Goal: Task Accomplishment & Management: Manage account settings

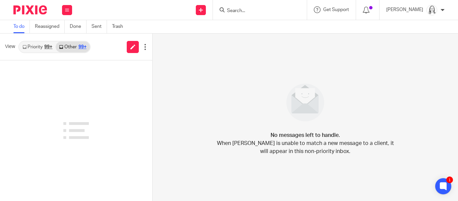
click at [243, 9] on input "Search" at bounding box center [256, 11] width 60 height 6
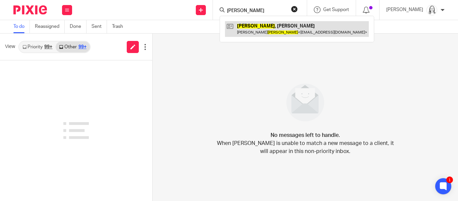
type input "shiels"
click at [237, 27] on link at bounding box center [297, 28] width 144 height 15
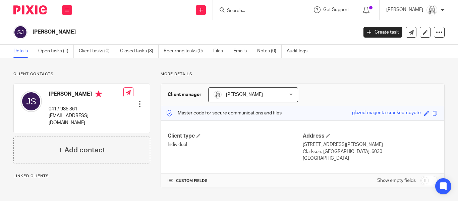
click at [51, 54] on link "Open tasks (1)" at bounding box center [56, 51] width 36 height 13
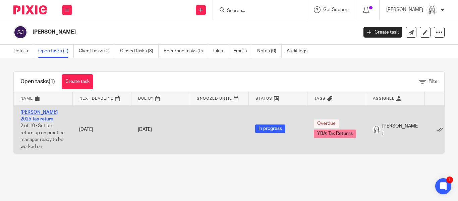
click at [47, 113] on link "[PERSON_NAME] 2025 Tax return" at bounding box center [38, 115] width 37 height 11
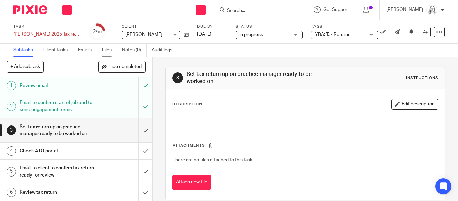
click at [105, 52] on link "Files" at bounding box center [109, 50] width 15 height 13
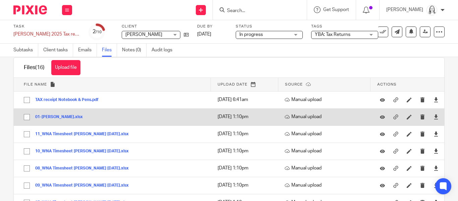
scroll to position [14, 0]
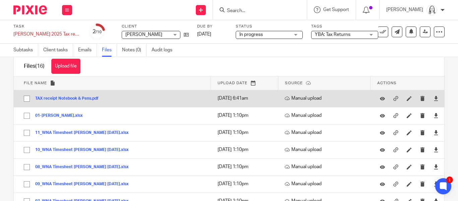
click at [61, 99] on button "TAX receipt Notebook & Pens.pdf" at bounding box center [69, 98] width 68 height 5
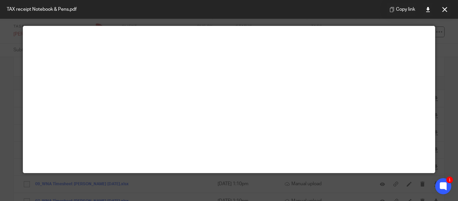
scroll to position [24, 0]
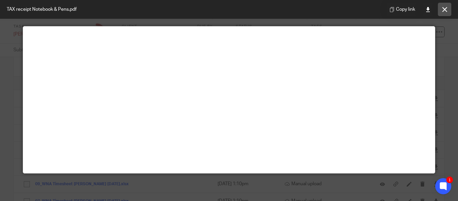
click at [447, 12] on button at bounding box center [444, 9] width 13 height 13
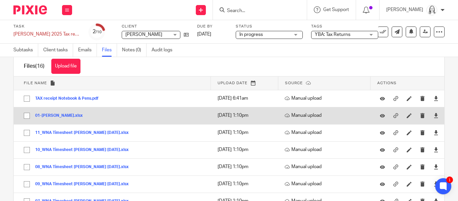
click at [62, 115] on button "01-[PERSON_NAME].xlsx" at bounding box center [61, 115] width 53 height 5
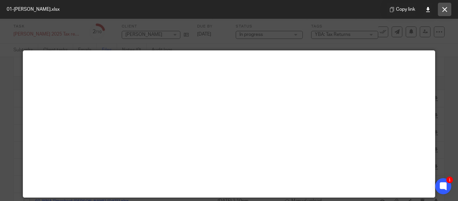
click at [445, 8] on icon at bounding box center [444, 9] width 5 height 5
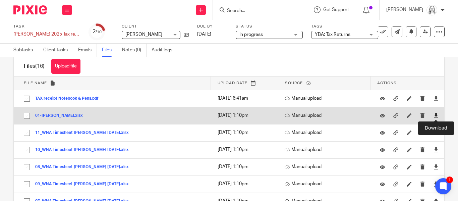
click at [436, 115] on icon at bounding box center [436, 115] width 5 height 5
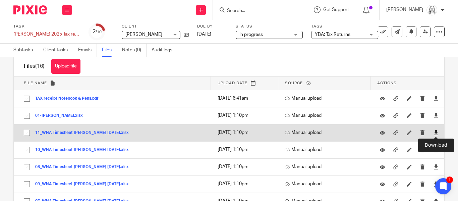
click at [436, 133] on icon at bounding box center [436, 132] width 5 height 5
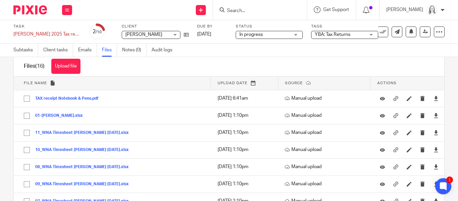
click at [451, 77] on div "Upload file Drag & Drop your files, or click here Files uploading... Files (16)…" at bounding box center [229, 129] width 458 height 144
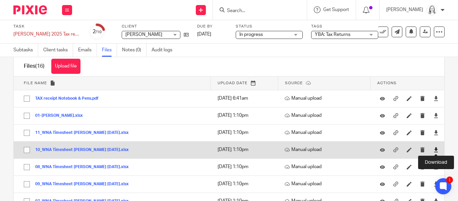
click at [436, 150] on icon at bounding box center [436, 149] width 5 height 5
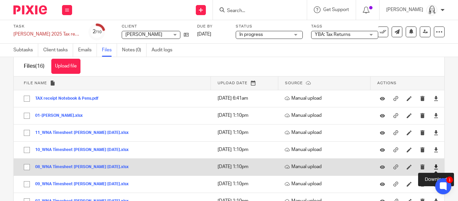
click at [436, 165] on icon at bounding box center [436, 166] width 5 height 5
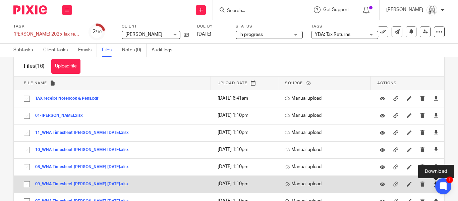
click at [434, 184] on icon at bounding box center [436, 183] width 5 height 5
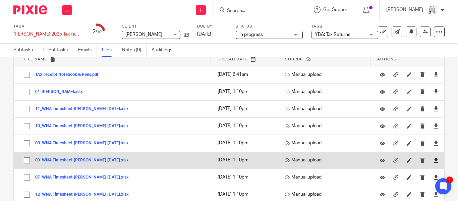
scroll to position [52, 0]
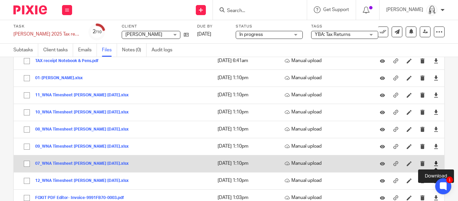
click at [436, 163] on icon at bounding box center [436, 163] width 5 height 5
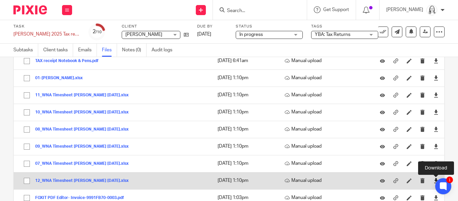
click at [434, 181] on icon at bounding box center [436, 180] width 5 height 5
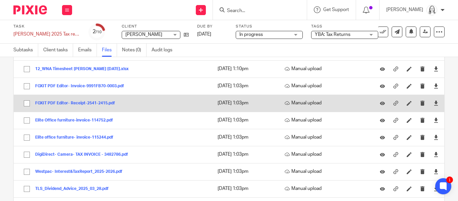
scroll to position [191, 0]
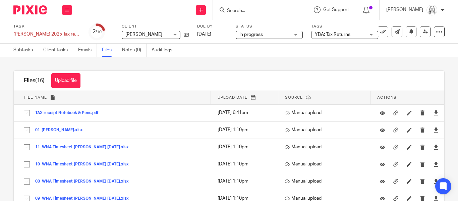
scroll to position [63, 0]
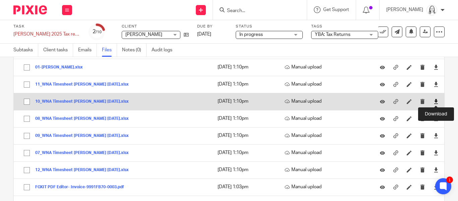
click at [437, 101] on icon at bounding box center [436, 101] width 5 height 5
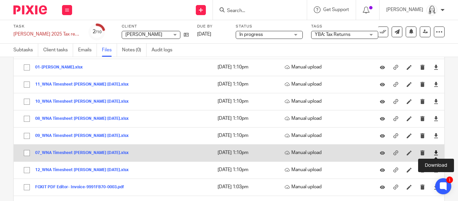
click at [435, 154] on icon at bounding box center [436, 152] width 5 height 5
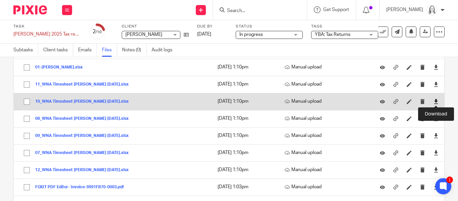
click at [436, 102] on icon at bounding box center [436, 101] width 5 height 5
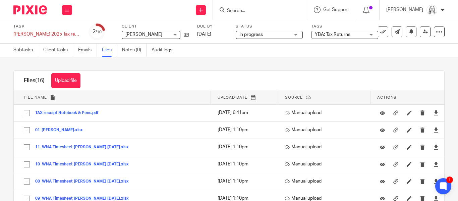
scroll to position [143, 0]
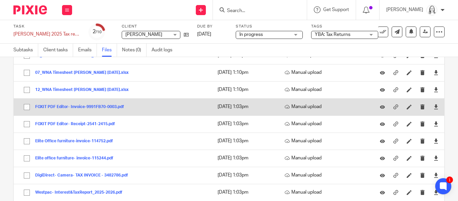
click at [77, 107] on button "FOXIT PDF Editor- Invoice-9991FB70-0003.pdf" at bounding box center [82, 107] width 94 height 5
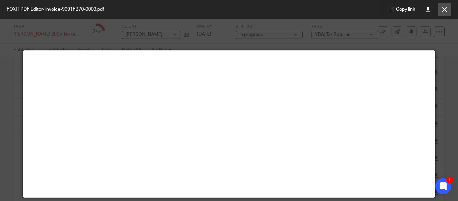
click at [445, 10] on icon at bounding box center [444, 9] width 5 height 5
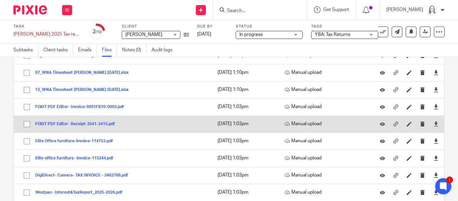
click at [62, 125] on button "FOXIT PDF Editor- Receipt-2541-2415.pdf" at bounding box center [77, 124] width 85 height 5
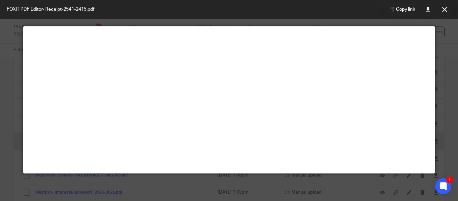
scroll to position [25, 0]
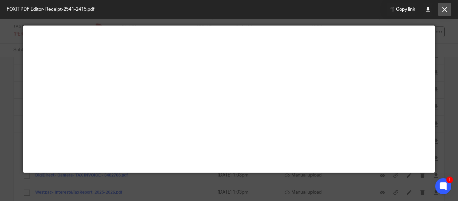
click at [444, 8] on icon at bounding box center [444, 9] width 5 height 5
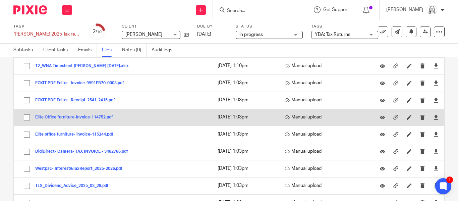
scroll to position [169, 0]
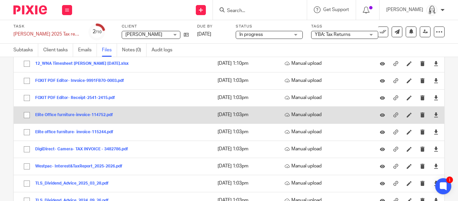
click at [77, 115] on button "Elite Office furniture-invoice-114752.pdf" at bounding box center [76, 115] width 83 height 5
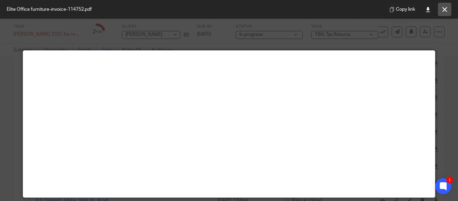
click at [446, 8] on icon at bounding box center [444, 9] width 5 height 5
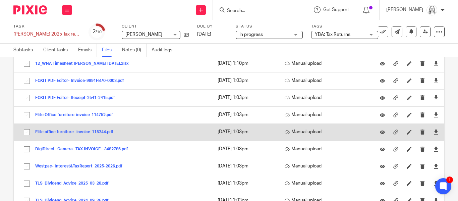
click at [80, 134] on button "Elite office furniture- invoice-115244.pdf" at bounding box center [76, 132] width 83 height 5
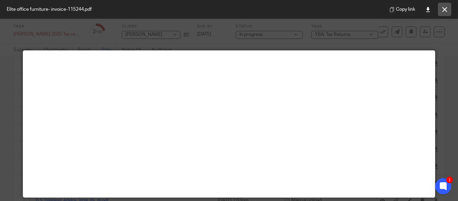
click at [443, 9] on icon at bounding box center [444, 9] width 5 height 5
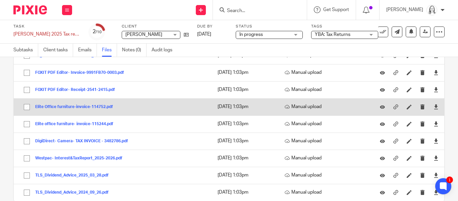
scroll to position [177, 0]
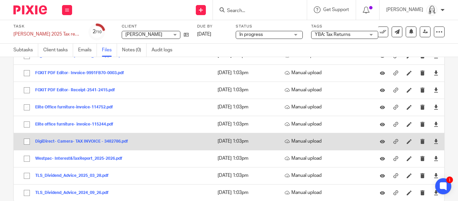
click at [84, 141] on button "DigiDirect- Camera- TAX INVOICE - 3482786.pdf" at bounding box center [84, 141] width 98 height 5
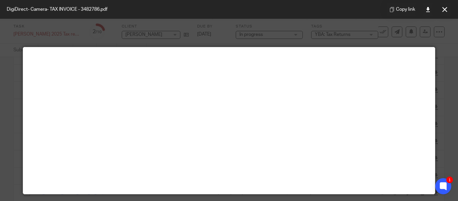
scroll to position [0, 0]
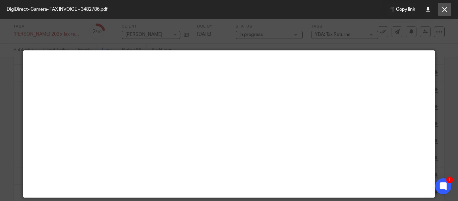
click at [443, 8] on icon at bounding box center [444, 9] width 5 height 5
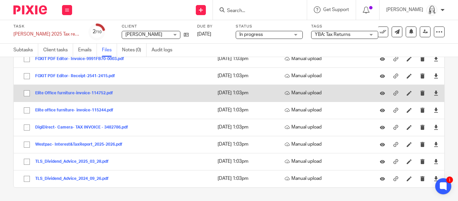
scroll to position [171, 0]
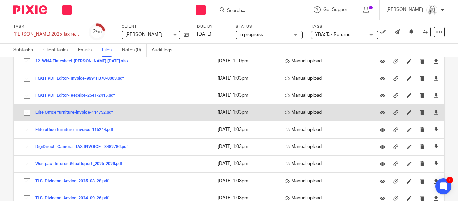
click at [72, 111] on button "Elite Office furniture-invoice-114752.pdf" at bounding box center [76, 112] width 83 height 5
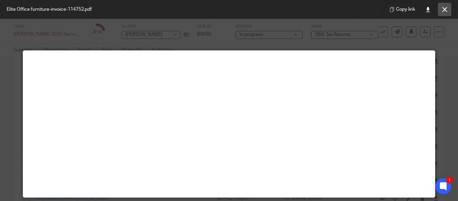
click at [446, 9] on icon at bounding box center [444, 9] width 5 height 5
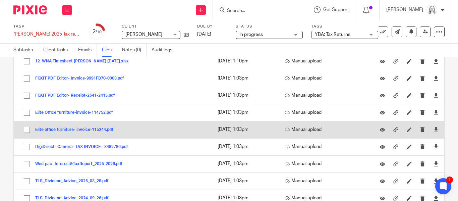
click at [80, 130] on button "Elite office furniture- invoice-115244.pdf" at bounding box center [76, 129] width 83 height 5
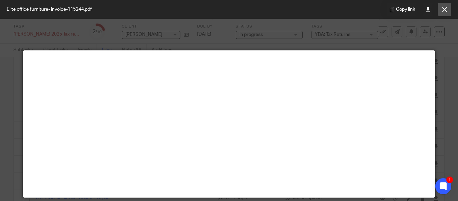
click at [443, 12] on button at bounding box center [444, 9] width 13 height 13
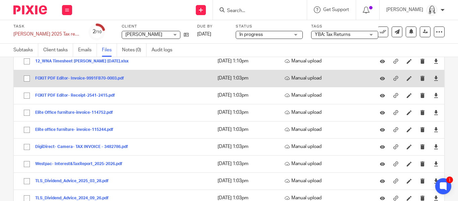
click at [70, 78] on button "FOXIT PDF Editor- Invoice-9991FB70-0003.pdf" at bounding box center [82, 78] width 94 height 5
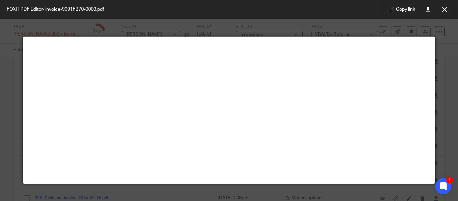
scroll to position [0, 0]
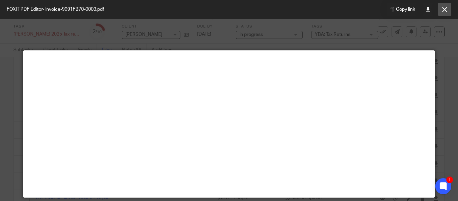
click at [445, 8] on icon at bounding box center [444, 9] width 5 height 5
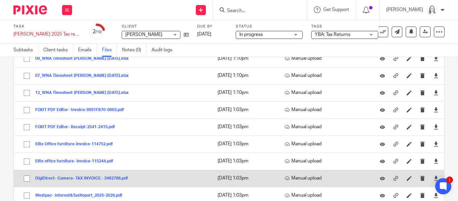
scroll to position [141, 0]
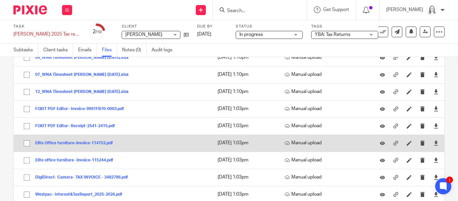
click at [71, 145] on button "Elite Office furniture-invoice-114752.pdf" at bounding box center [76, 143] width 83 height 5
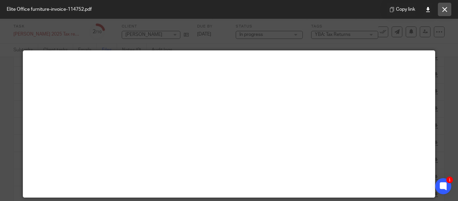
click at [445, 5] on button at bounding box center [444, 9] width 13 height 13
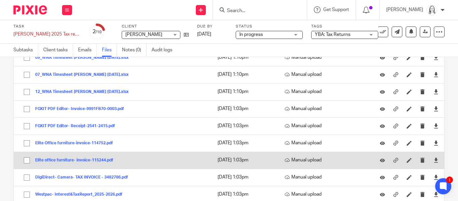
click at [68, 161] on button "Elite office furniture- invoice-115244.pdf" at bounding box center [76, 160] width 83 height 5
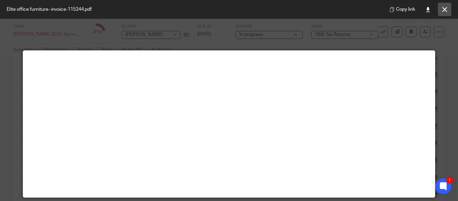
click at [445, 6] on button at bounding box center [444, 9] width 13 height 13
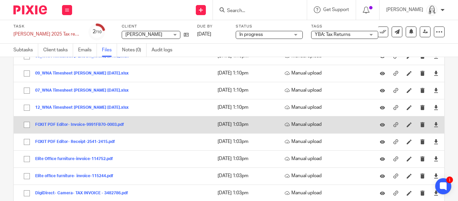
scroll to position [191, 0]
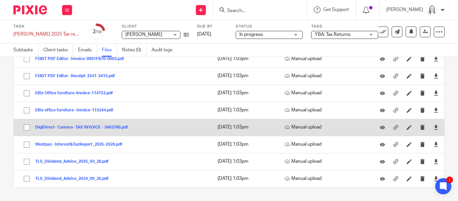
click at [76, 128] on button "DigiDirect- Camera- TAX INVOICE - 3482786.pdf" at bounding box center [84, 127] width 98 height 5
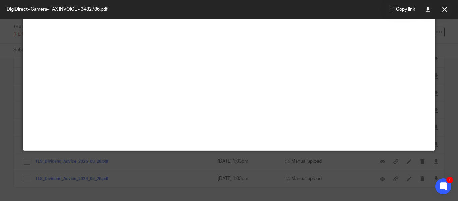
scroll to position [47, 0]
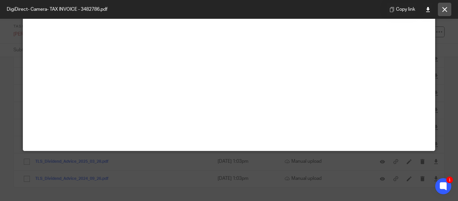
click at [443, 9] on icon at bounding box center [444, 9] width 5 height 5
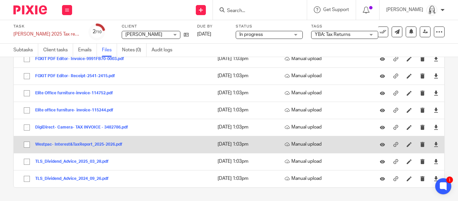
click at [63, 143] on button "Westpac- Interest&TaxReport_2025-2026.pdf" at bounding box center [81, 144] width 92 height 5
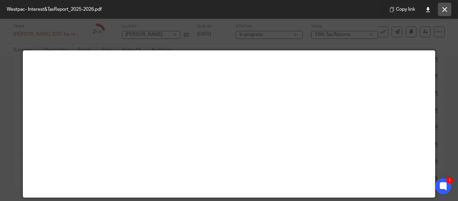
click at [444, 8] on icon at bounding box center [444, 9] width 5 height 5
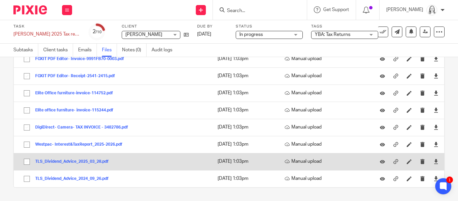
click at [47, 160] on button "TLS_Dividend_Advice_2025_03_28.pdf" at bounding box center [74, 161] width 78 height 5
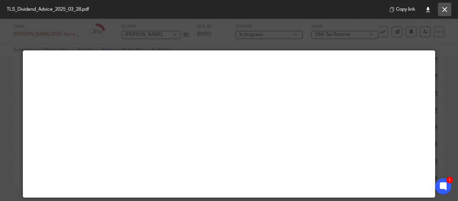
click at [442, 10] on button at bounding box center [444, 9] width 13 height 13
